Goal: Transaction & Acquisition: Purchase product/service

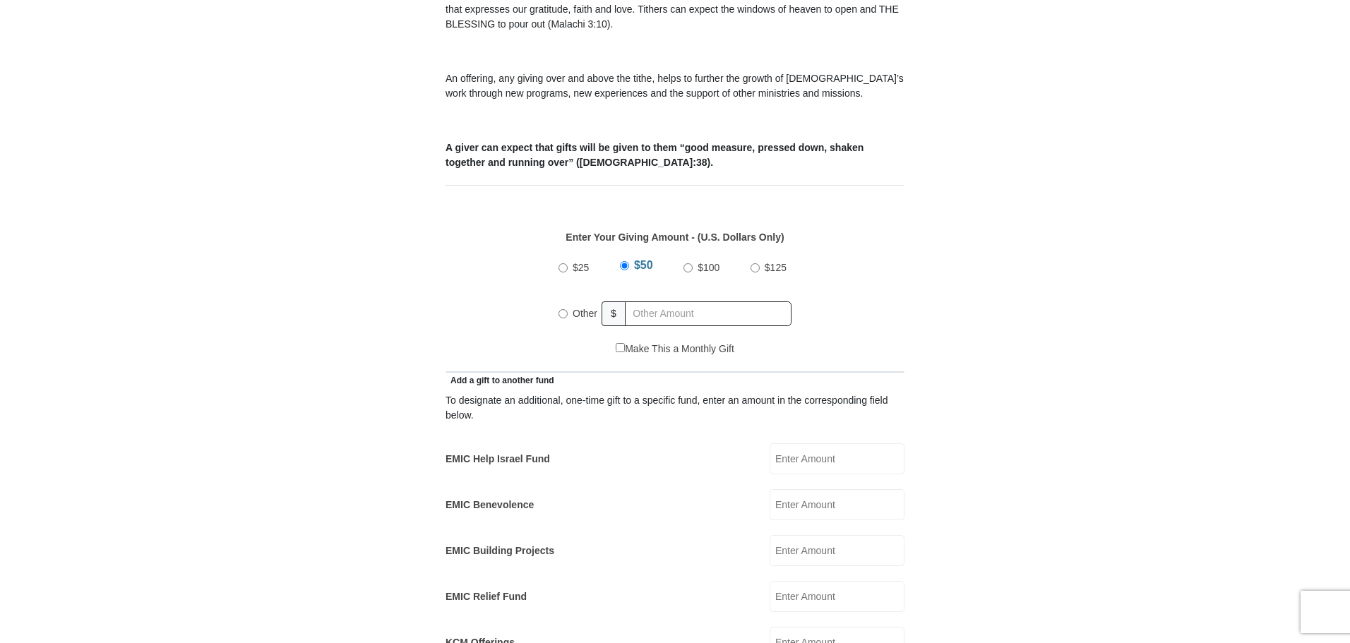
scroll to position [494, 0]
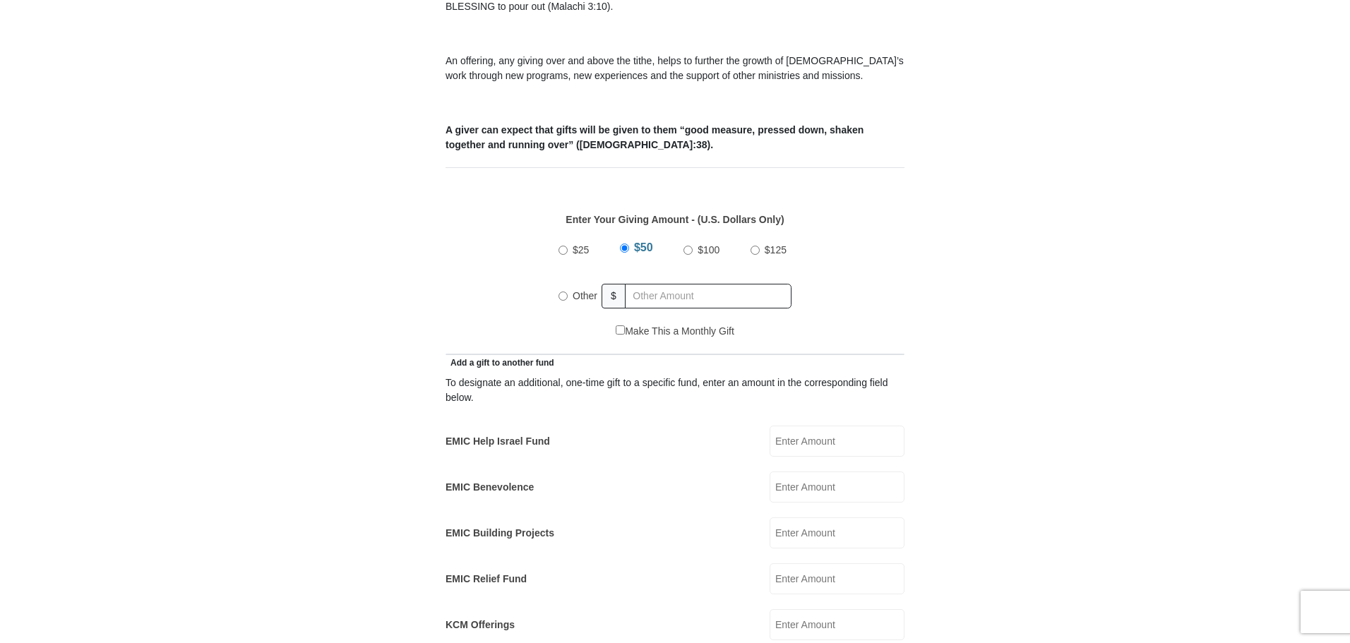
click at [807, 478] on input "EMIC Benevolence" at bounding box center [837, 487] width 135 height 31
type input "20"
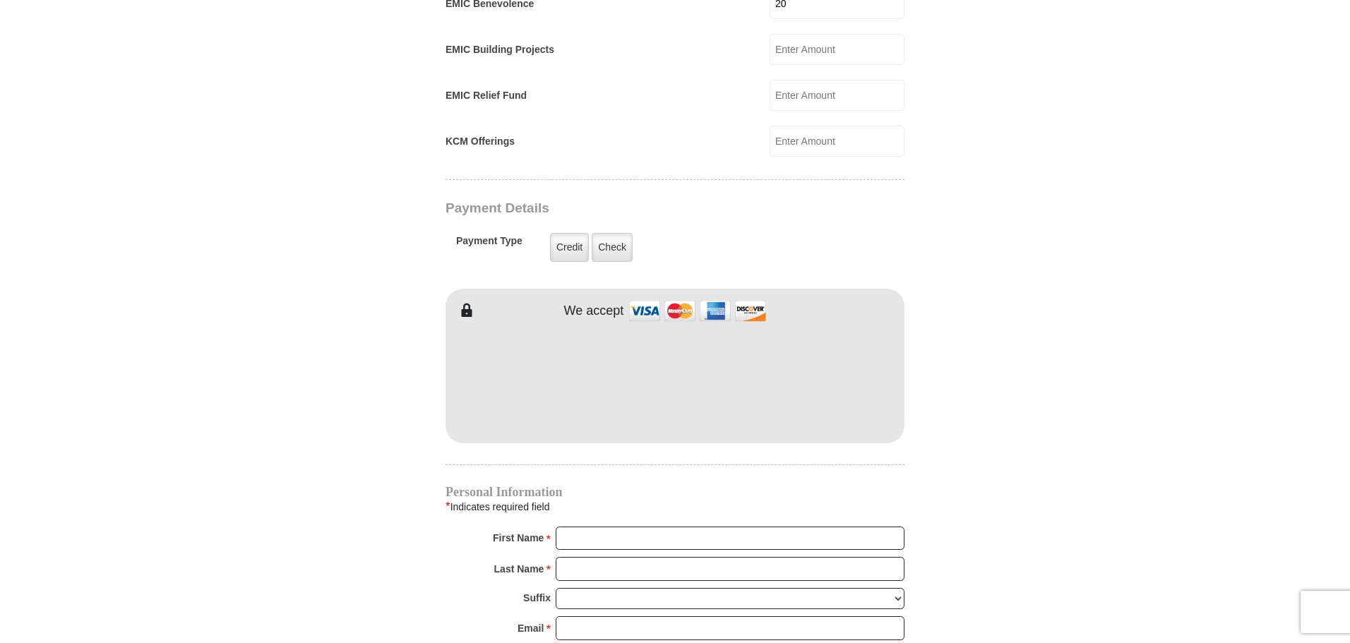
scroll to position [989, 0]
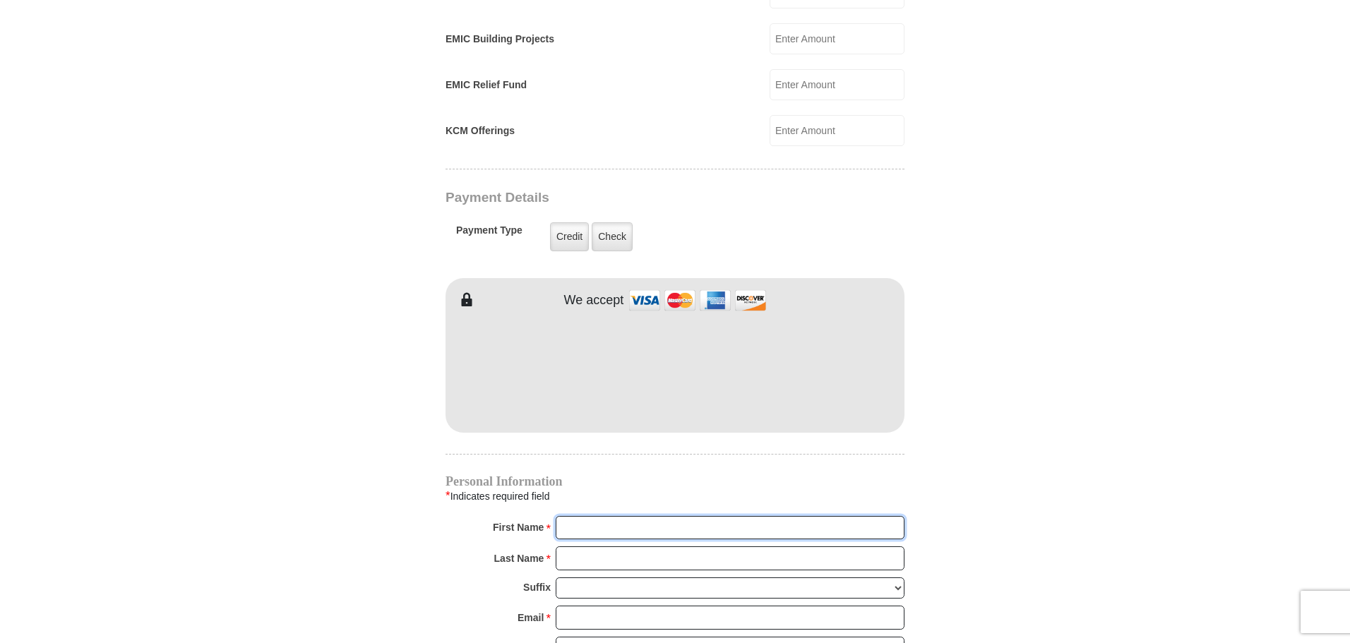
type input "[PERSON_NAME]"
type input "Koshi"
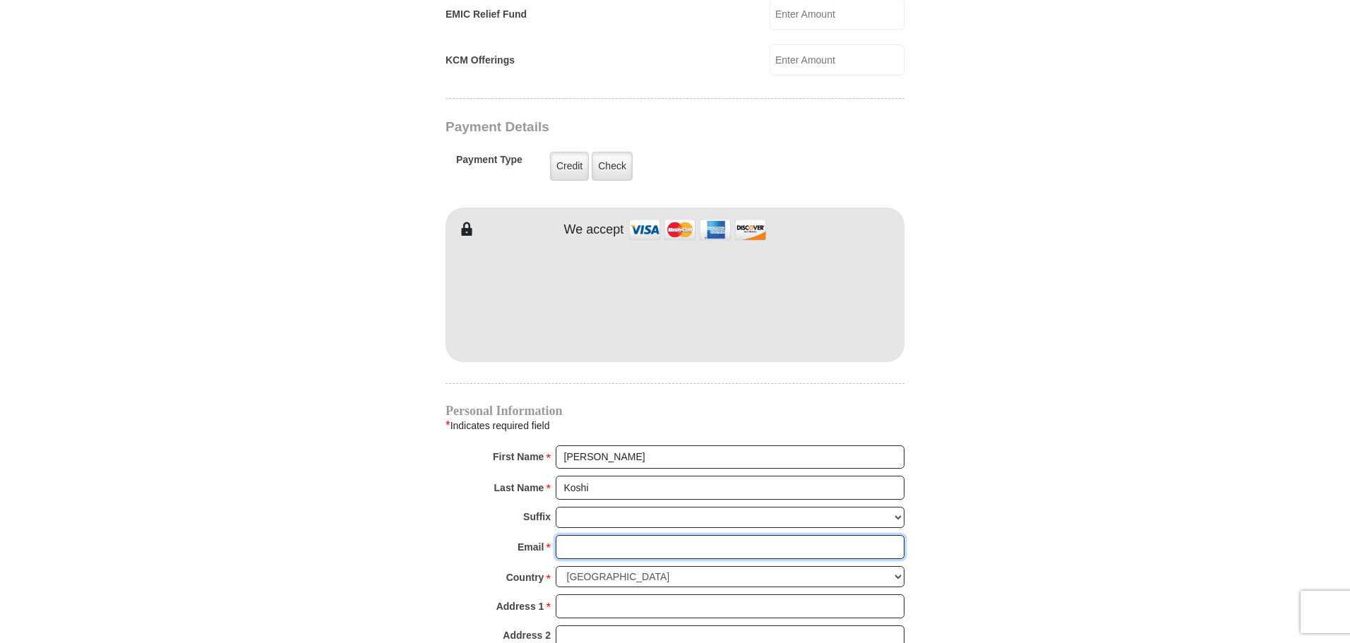
click at [635, 535] on input "Email *" at bounding box center [730, 547] width 349 height 24
type input "[EMAIL_ADDRESS][DOMAIN_NAME]"
type input "[STREET_ADDRESS]"
type input "SPARKS"
select select "NV"
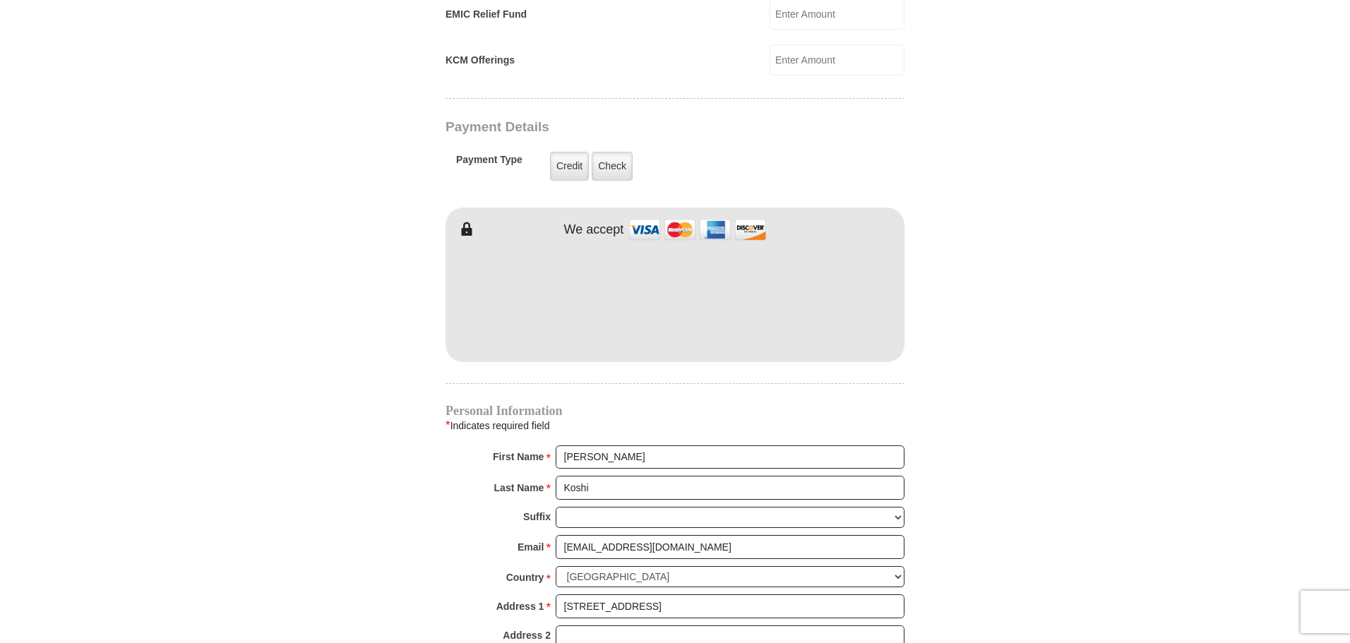
type input "89434"
type input "7753860005"
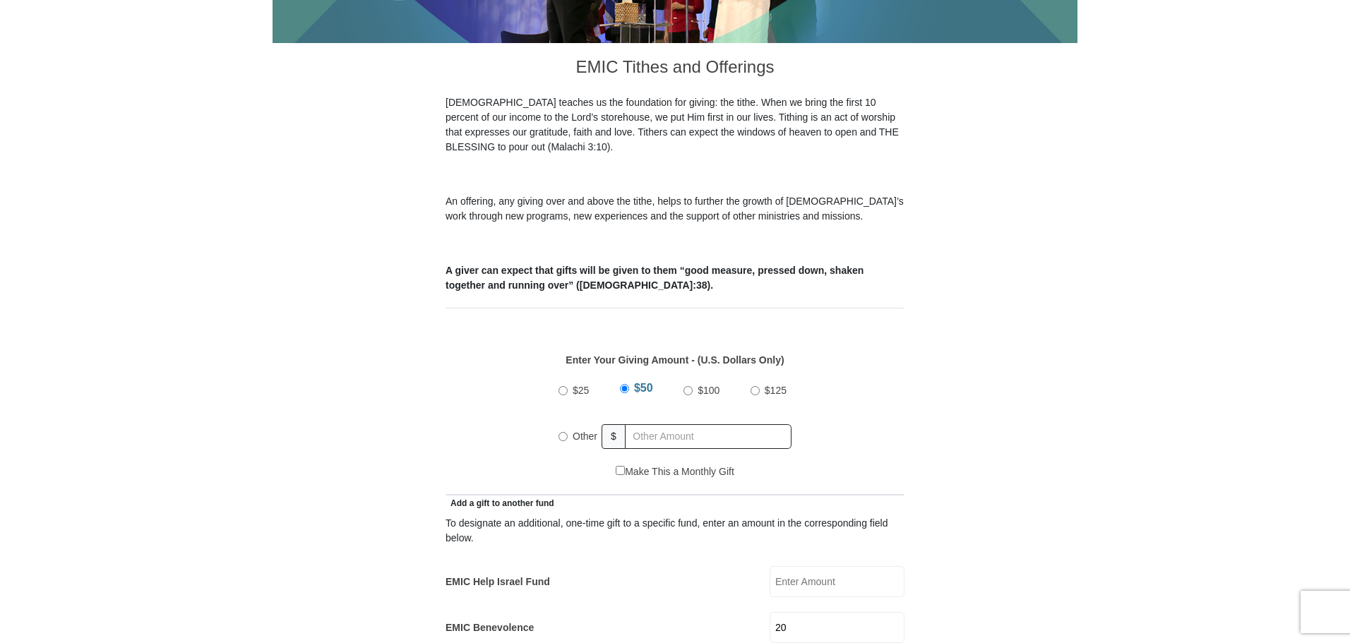
scroll to position [353, 0]
click at [558, 417] on div "$25 $50 $100 $125 Other $" at bounding box center [675, 420] width 247 height 92
click at [561, 433] on input "Other" at bounding box center [563, 437] width 9 height 9
radio input "true"
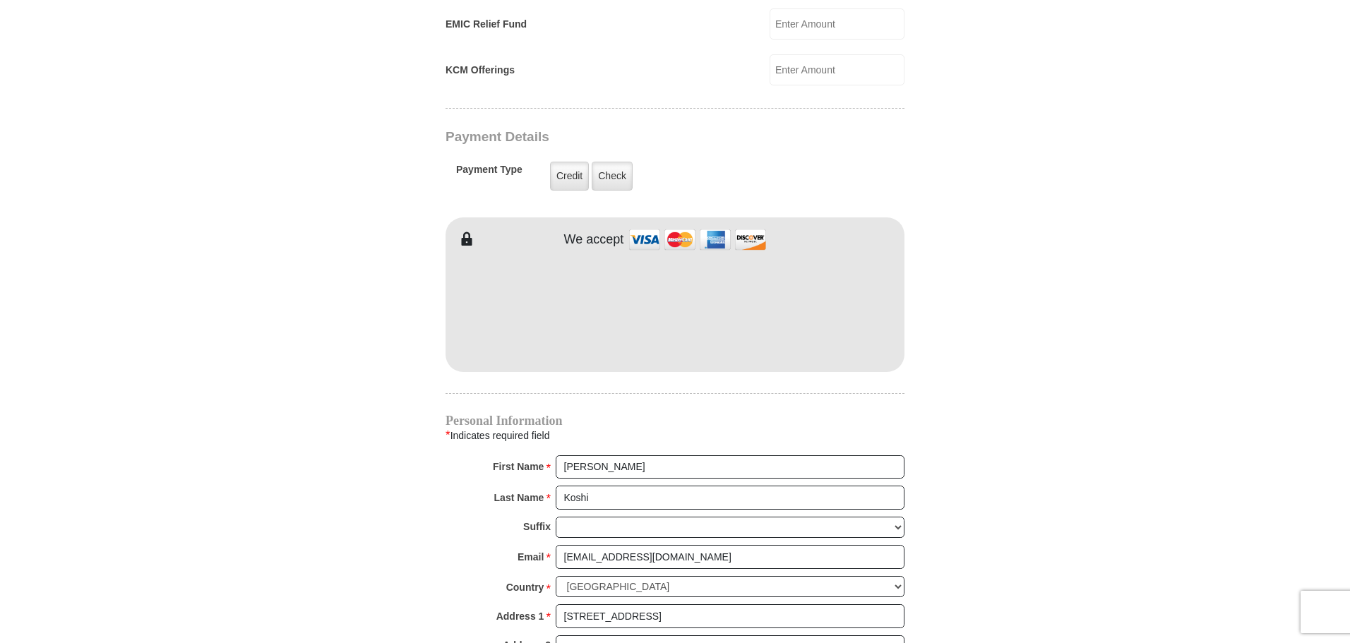
scroll to position [1130, 0]
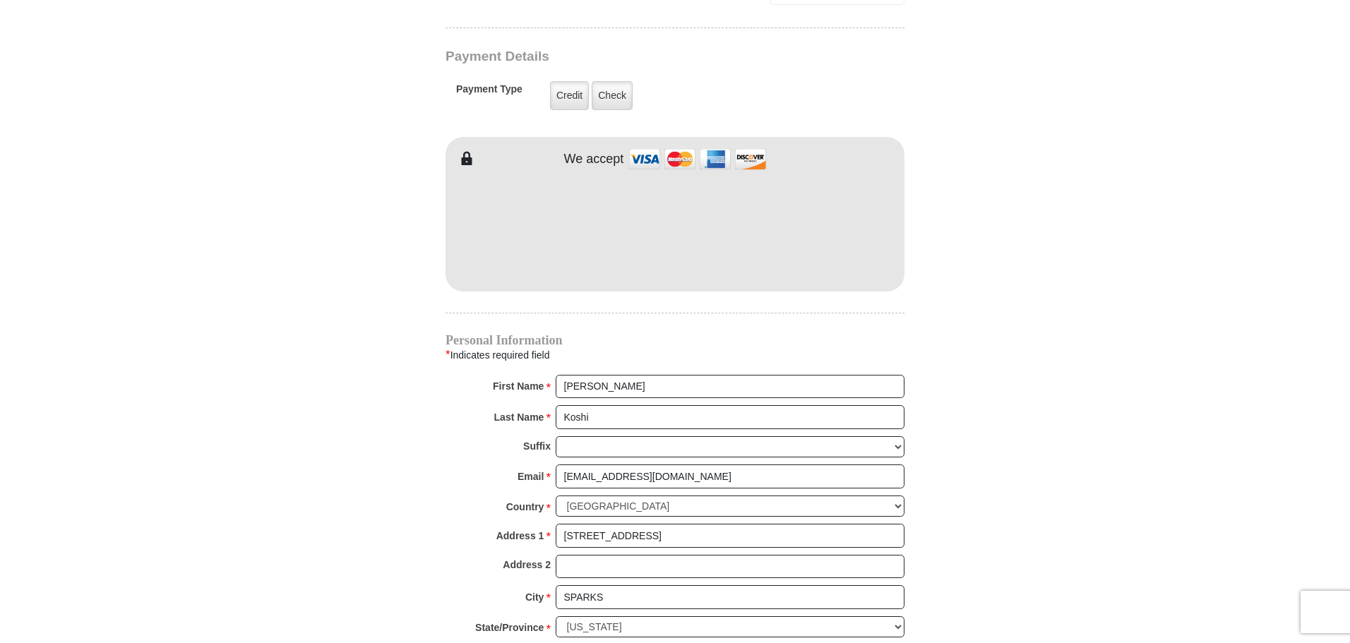
click at [892, 315] on div "EMIC Tithes and Offerings The [DEMOGRAPHIC_DATA] teaches us the foundation for …" at bounding box center [675, 141] width 459 height 1748
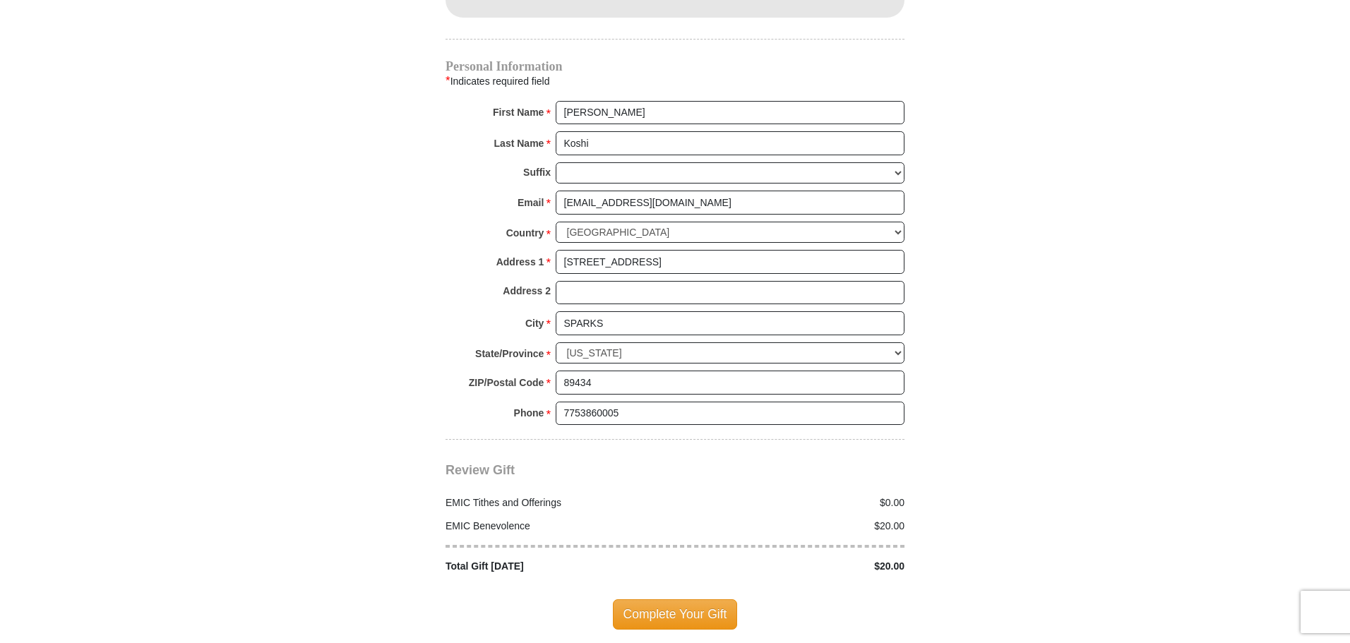
scroll to position [1413, 0]
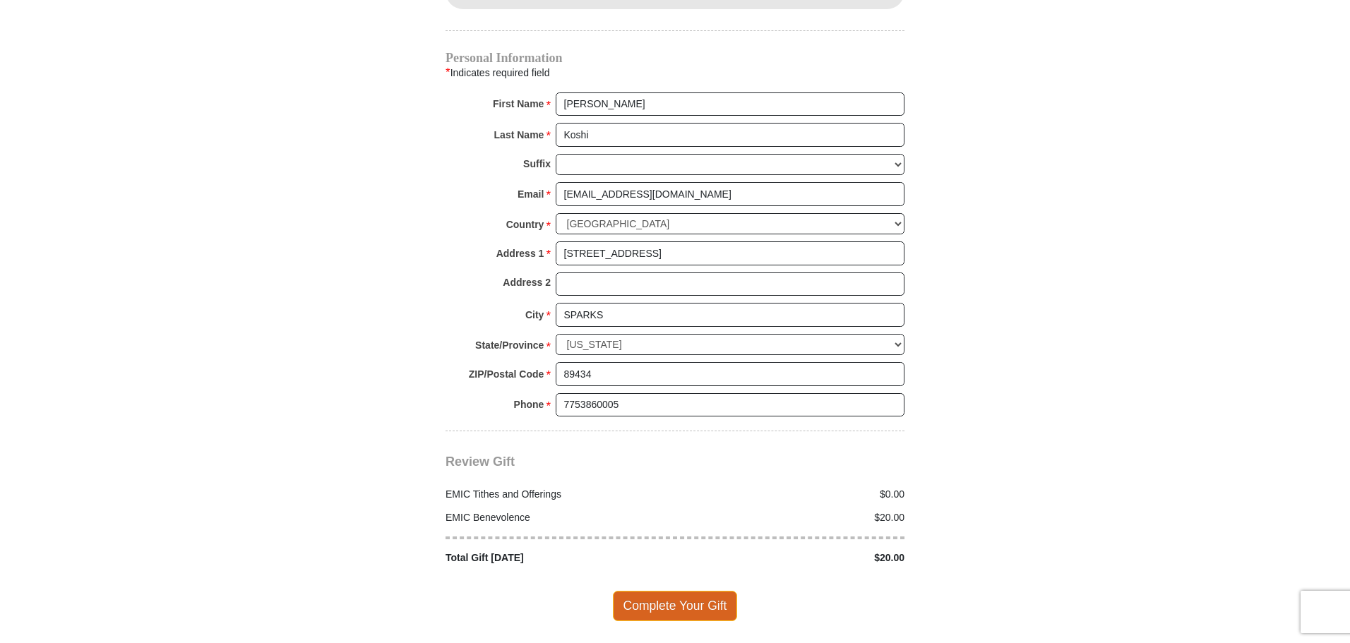
click at [732, 591] on span "Complete Your Gift" at bounding box center [675, 606] width 125 height 30
